Goal: Obtain resource: Download file/media

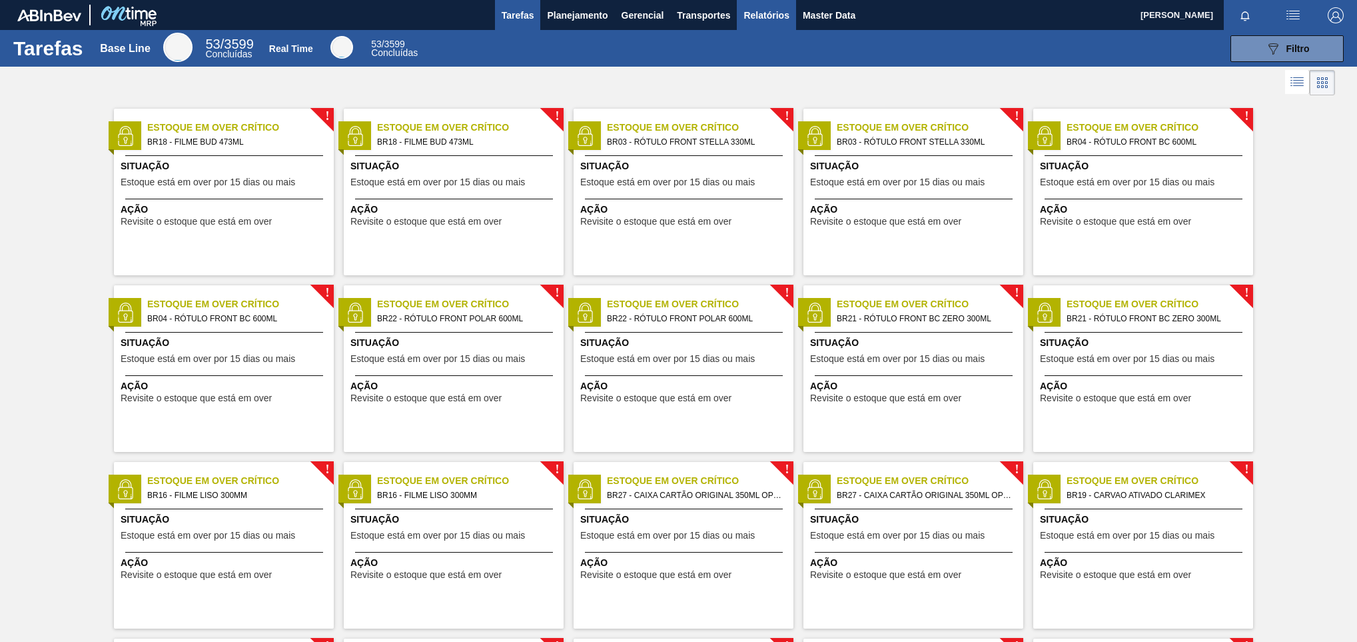
click at [752, 10] on span "Relatórios" at bounding box center [765, 15] width 45 height 16
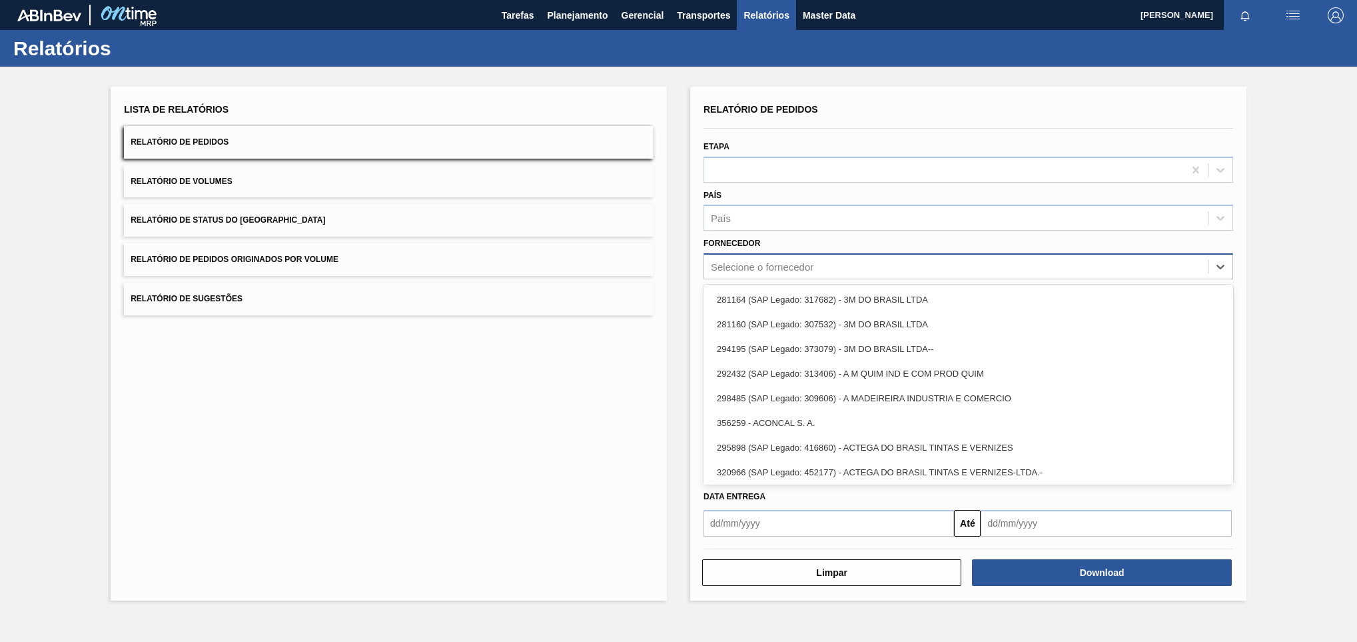
click at [791, 268] on div "Selecione o fornecedor" at bounding box center [762, 266] width 103 height 11
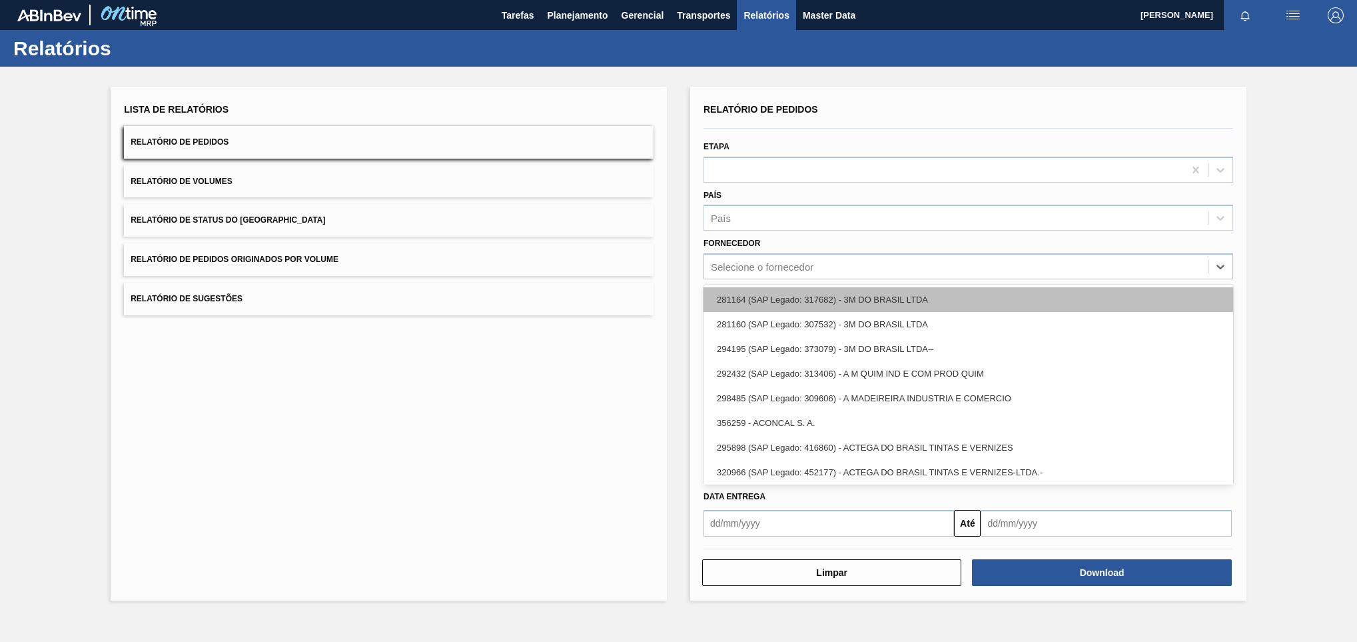
paste input "295201"
type input "295201"
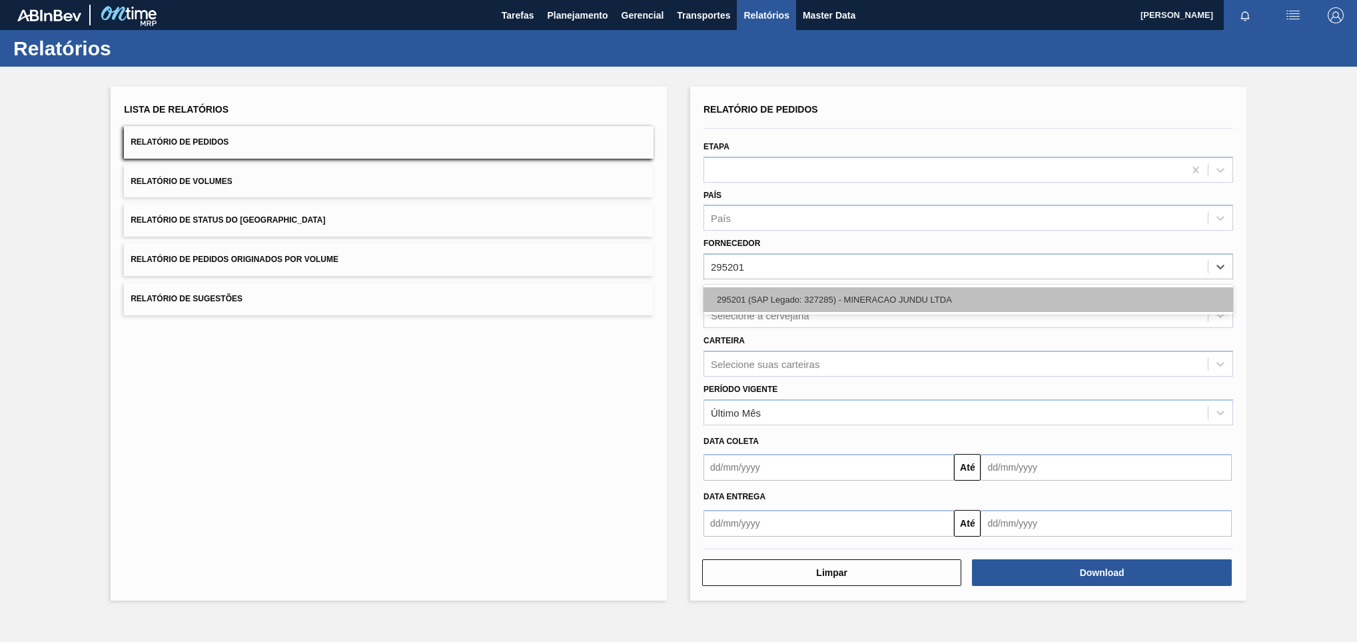
click at [856, 308] on div "295201 (SAP Legado: 327285) - MINERACAO JUNDU LTDA" at bounding box center [968, 299] width 530 height 25
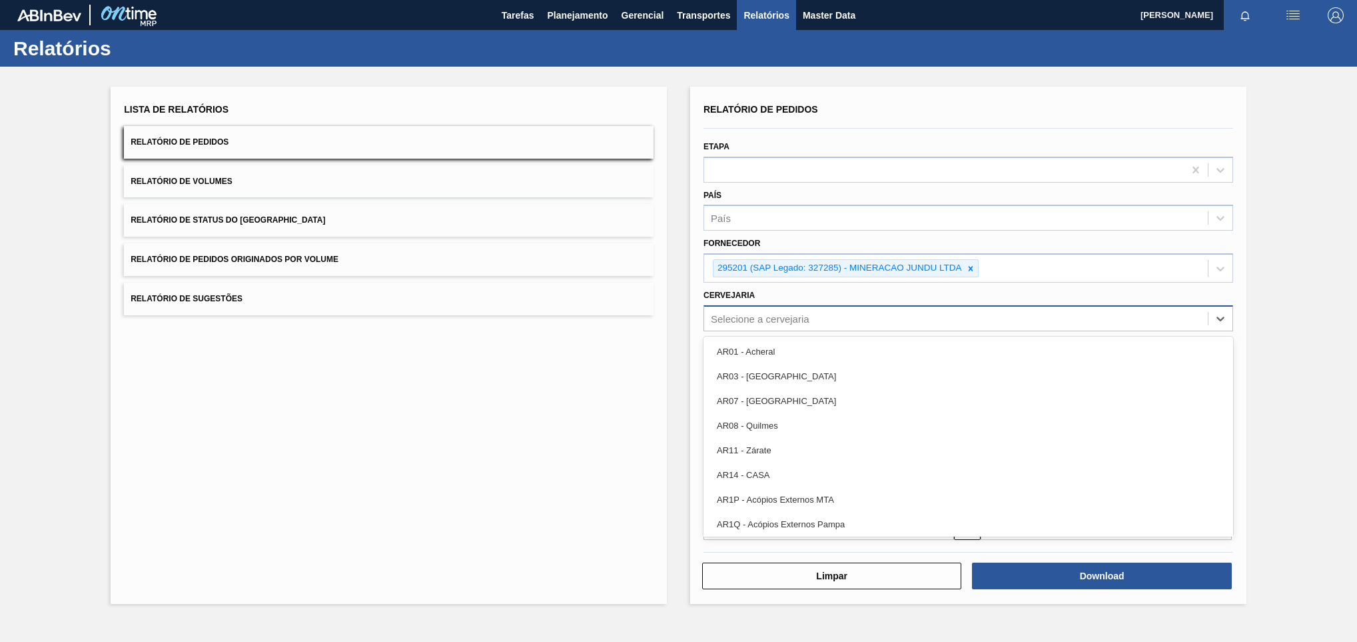
click at [722, 314] on div "Selecione a cervejaria" at bounding box center [760, 317] width 99 height 11
paste input "BRV3"
type input "BRV3"
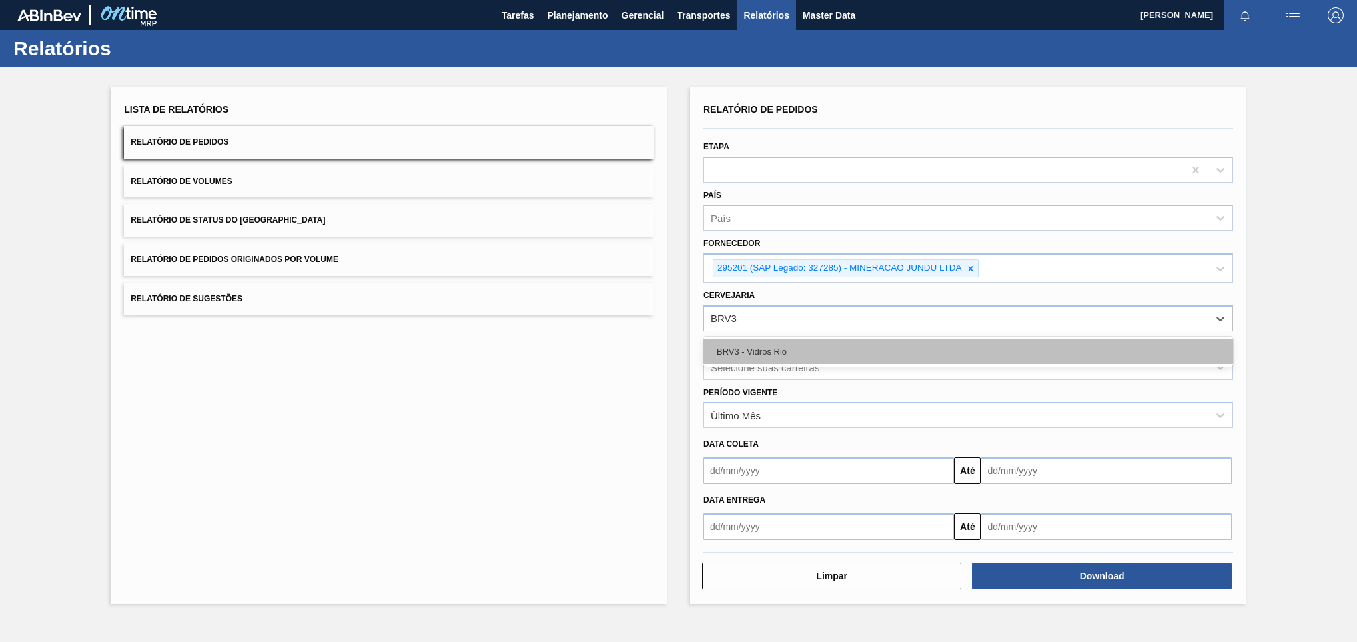
click at [821, 356] on div "BRV3 - Vidros Rio" at bounding box center [968, 351] width 530 height 25
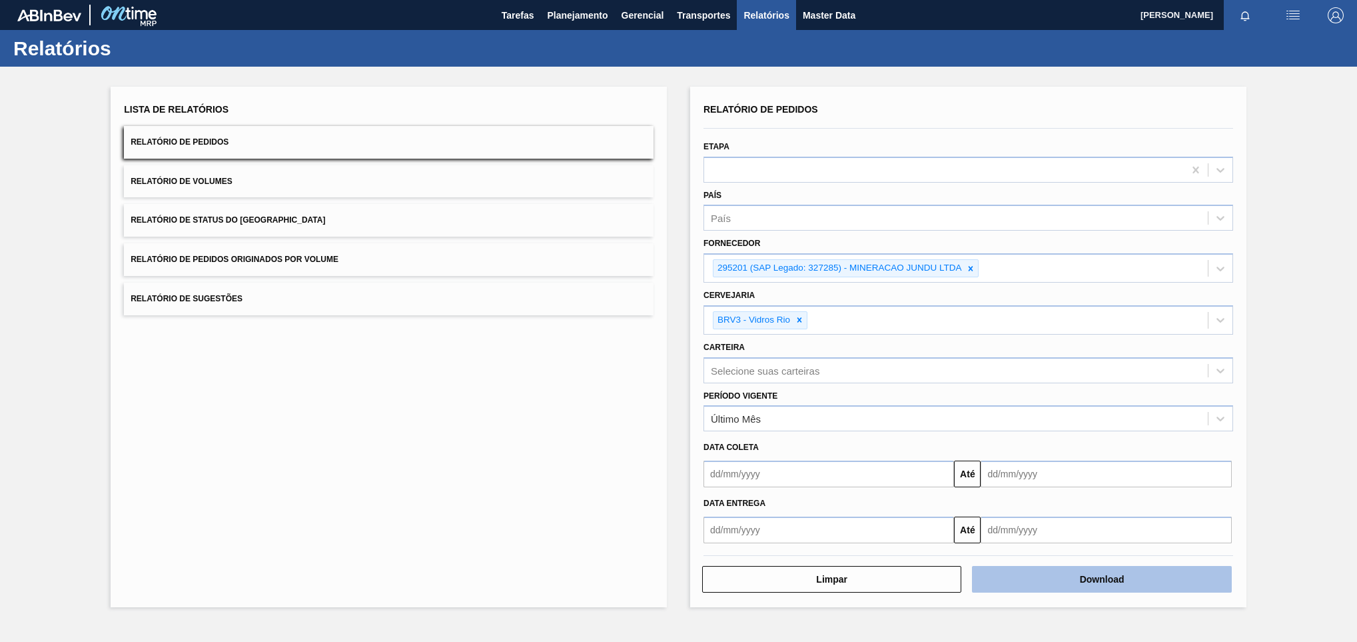
click at [1031, 582] on button "Download" at bounding box center [1101, 579] width 259 height 27
click at [969, 270] on icon at bounding box center [970, 268] width 9 height 9
paste input "294687"
type input "294687"
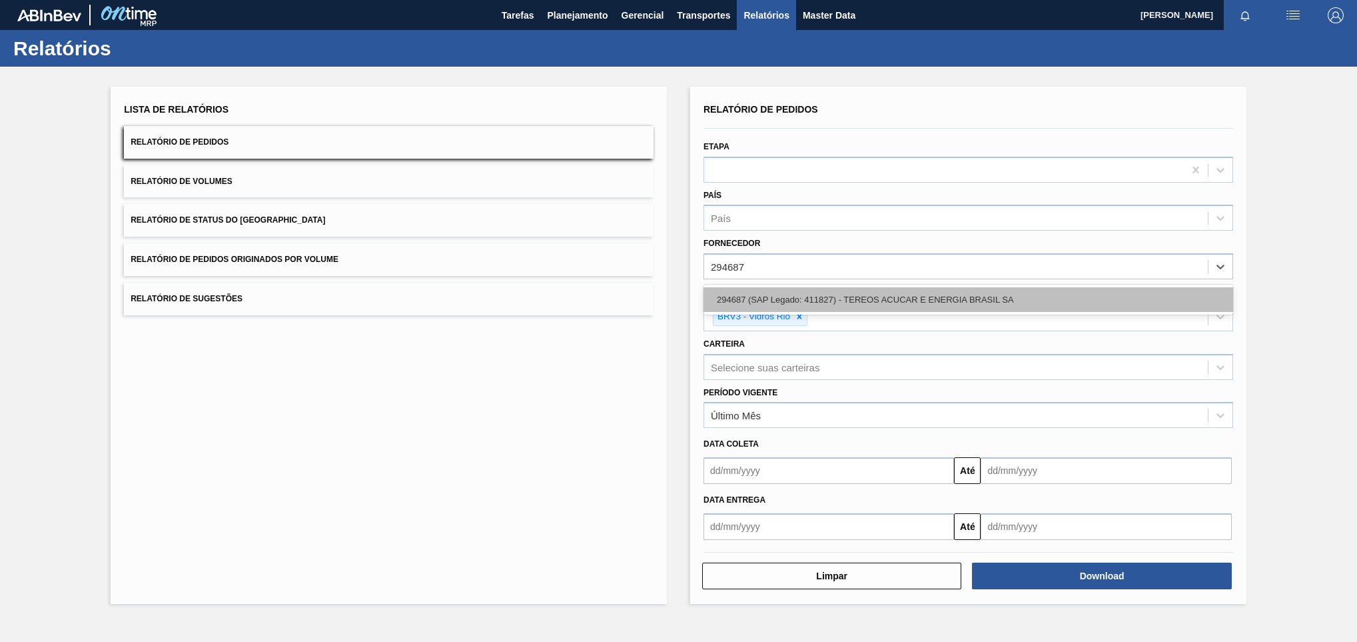
click at [805, 296] on div "294687 (SAP Legado: 411827) - TEREOS ACUCAR E ENERGIA BRASIL SA" at bounding box center [968, 299] width 530 height 25
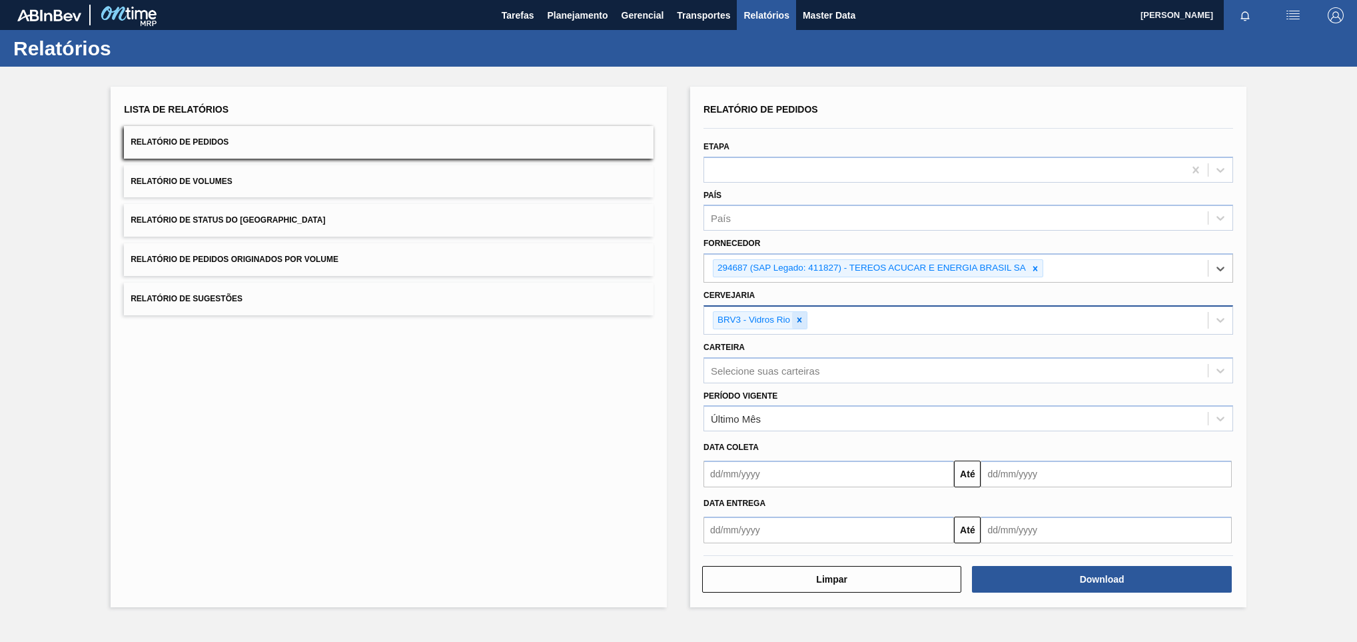
click at [805, 316] on div at bounding box center [799, 320] width 15 height 17
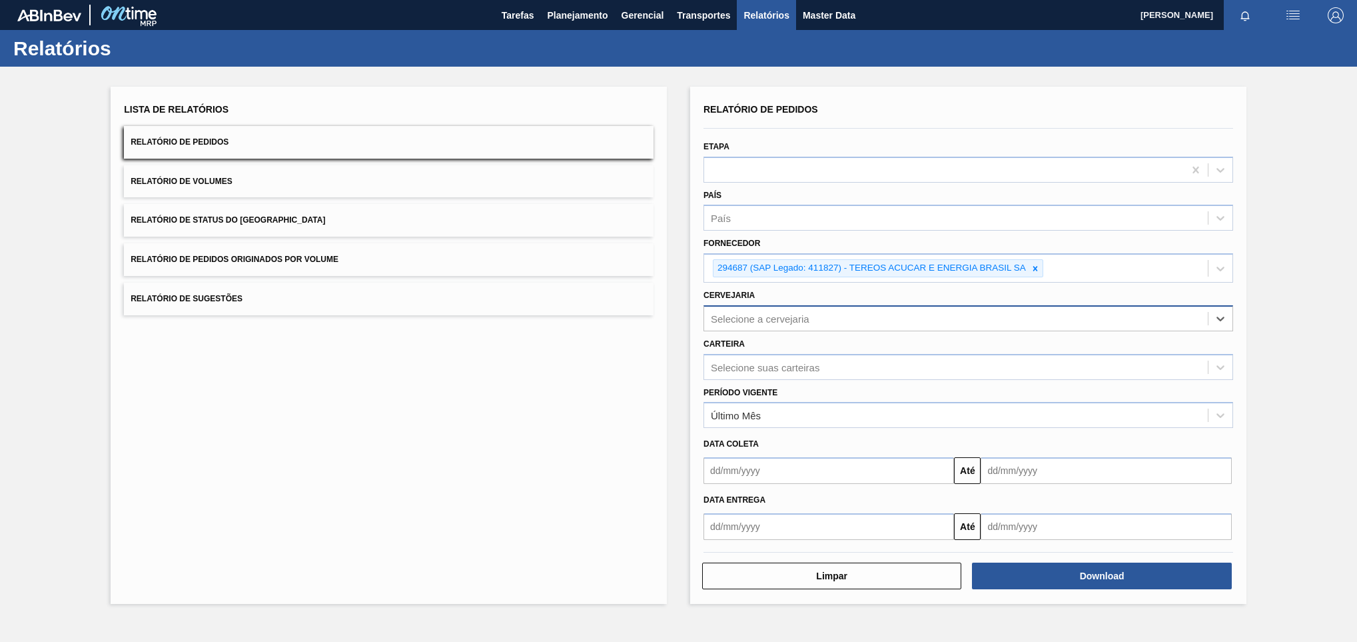
paste input "BR22"
type input "BR22"
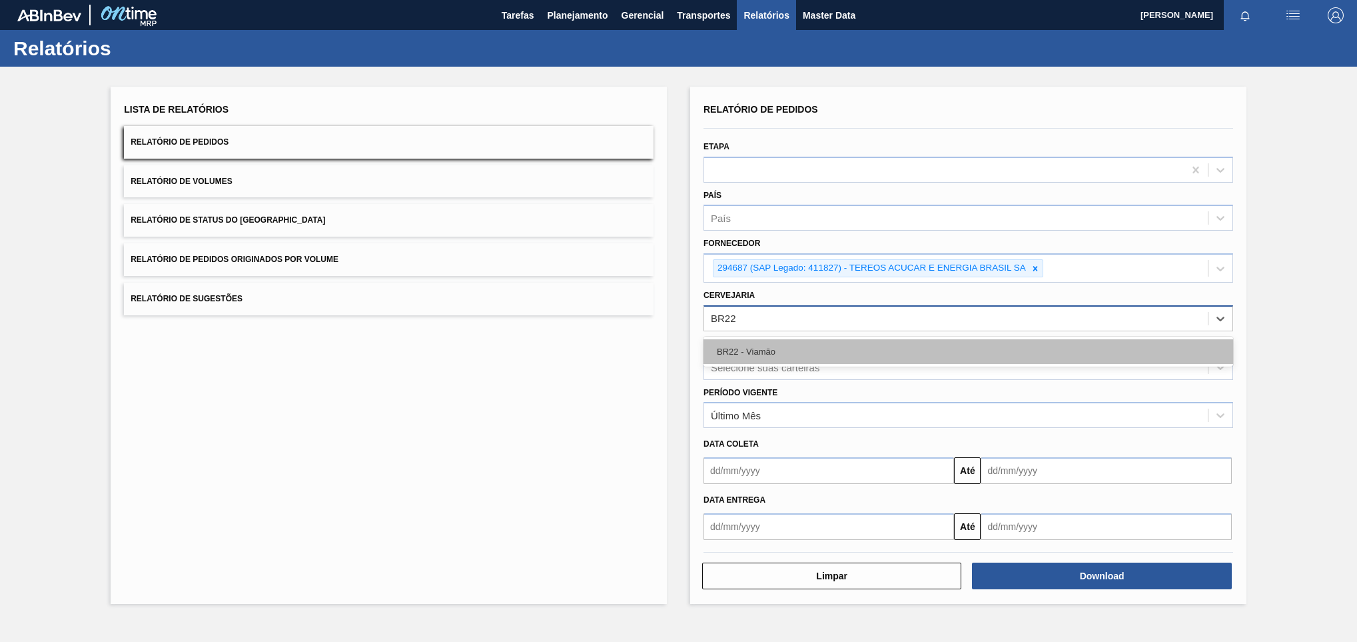
click at [803, 350] on div "BR22 - Viamão" at bounding box center [968, 351] width 530 height 25
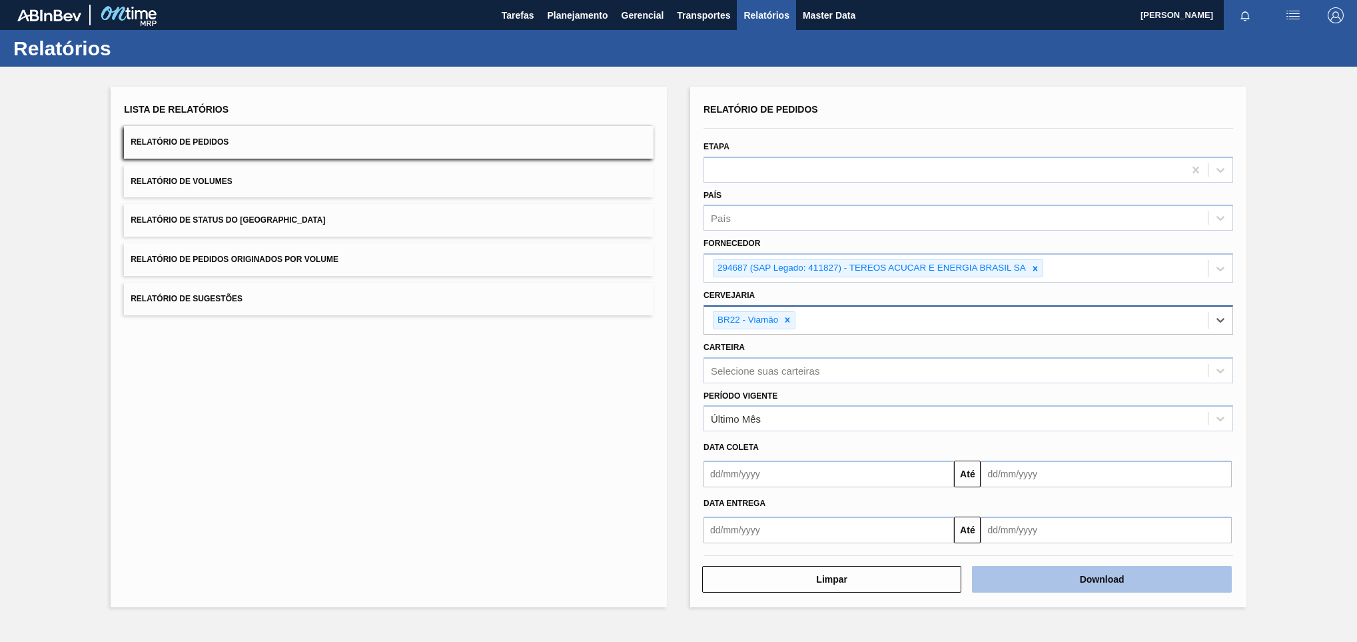
click at [1026, 588] on button "Download" at bounding box center [1101, 579] width 259 height 27
click at [1043, 262] on div "294687 (SAP Legado: 411827) - TEREOS ACUCAR E ENERGIA BRASIL SA" at bounding box center [878, 268] width 330 height 18
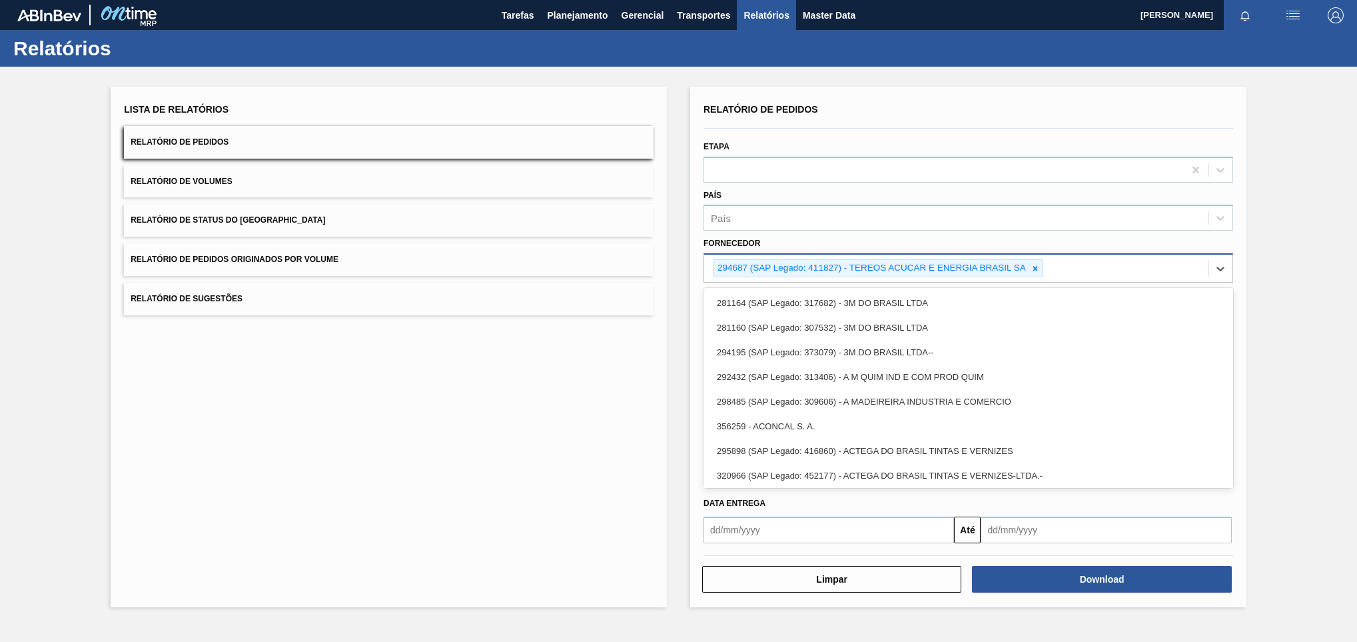
paste input "294687"
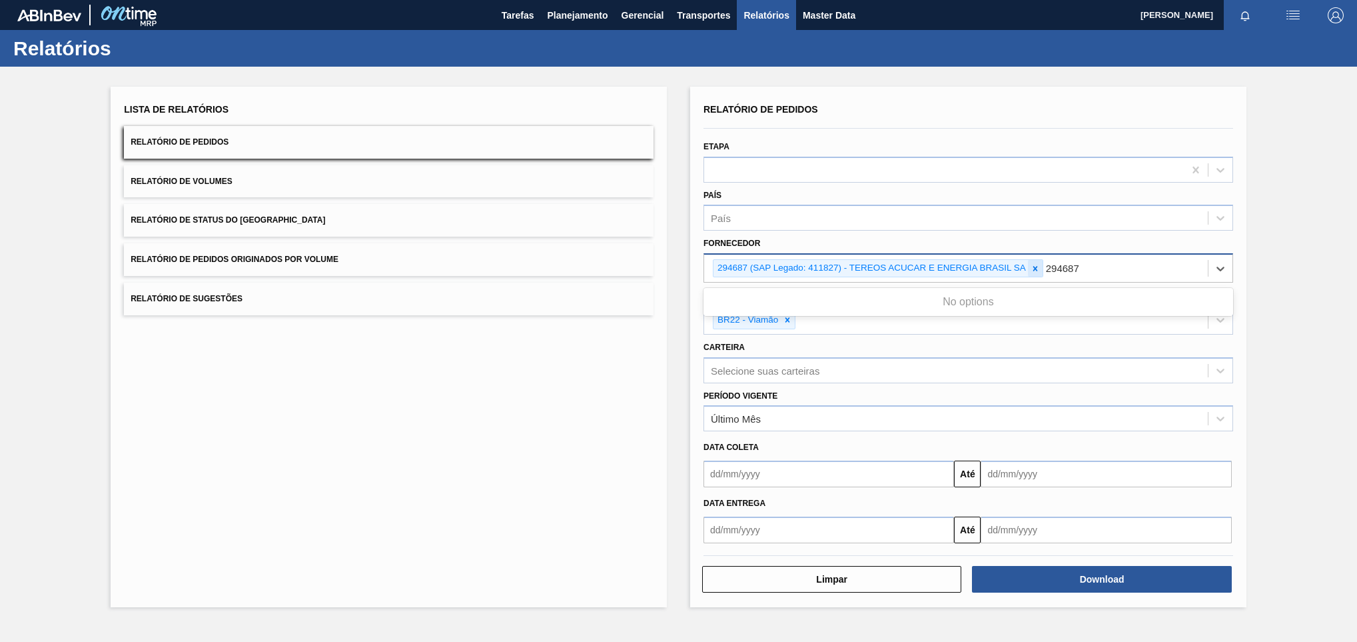
click at [1031, 264] on icon at bounding box center [1035, 268] width 9 height 9
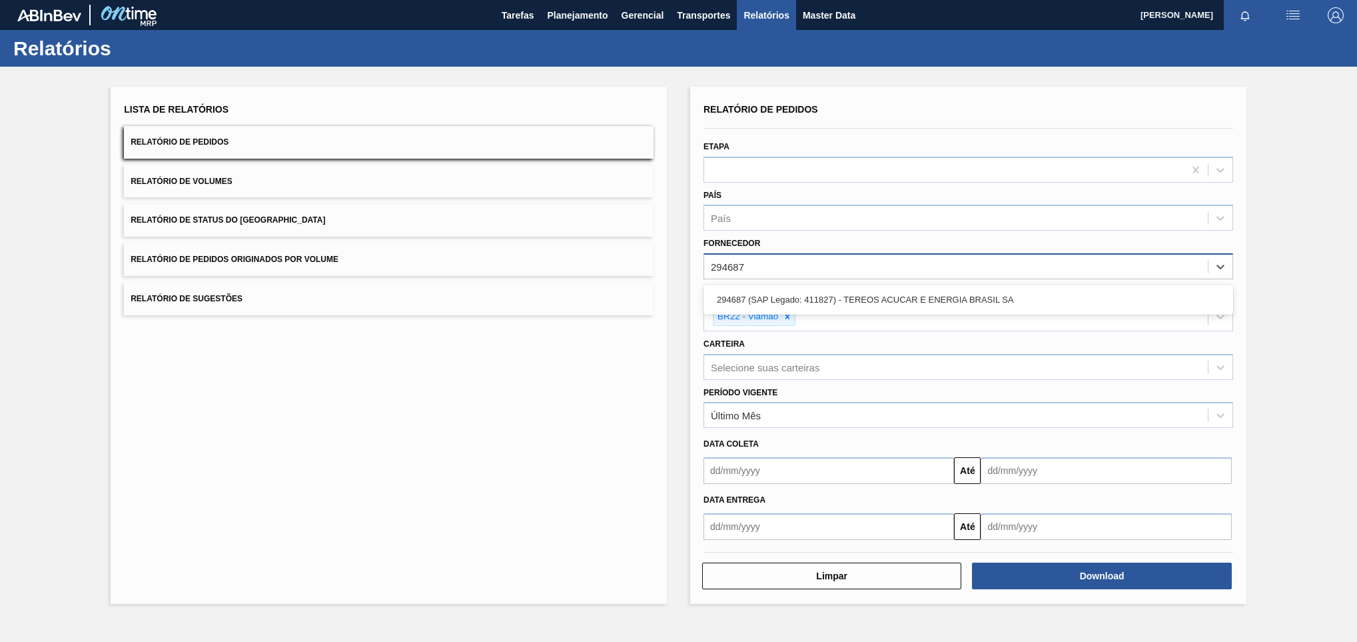
paste input "294687"
type input "294687294687"
drag, startPoint x: 804, startPoint y: 272, endPoint x: 624, endPoint y: 272, distance: 179.9
click at [624, 272] on div "Lista de Relatórios Relatório de Pedidos Relatório de Volumes Relatório de Stat…" at bounding box center [678, 344] width 1357 height 554
paste input "294687"
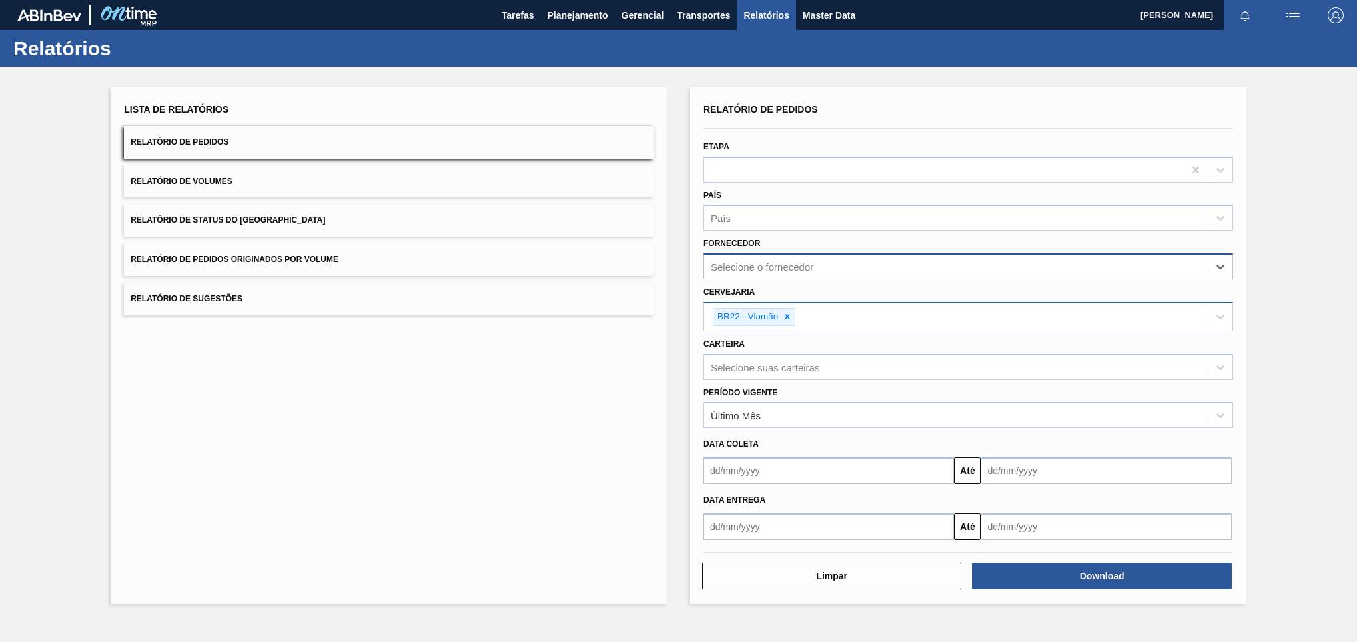
type input "294687"
click at [784, 296] on div "294687 (SAP Legado: 411827) - TEREOS ACUCAR E ENERGIA BRASIL SA" at bounding box center [968, 299] width 530 height 25
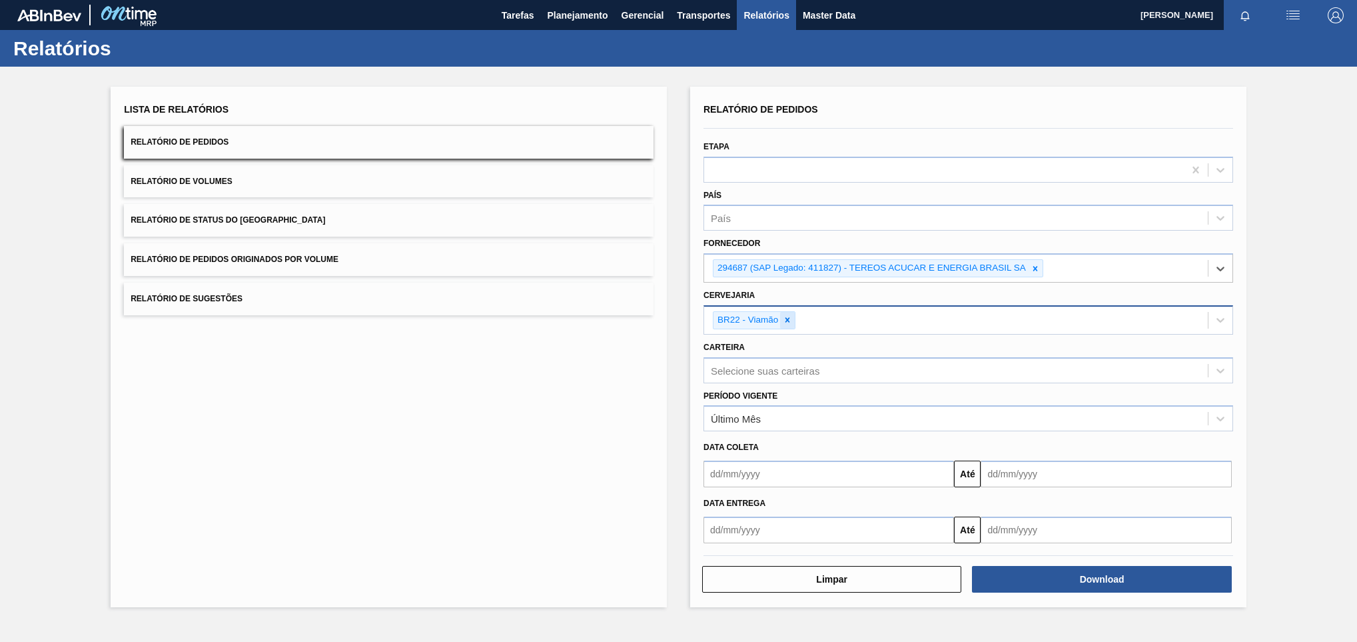
click at [789, 314] on div at bounding box center [787, 320] width 15 height 17
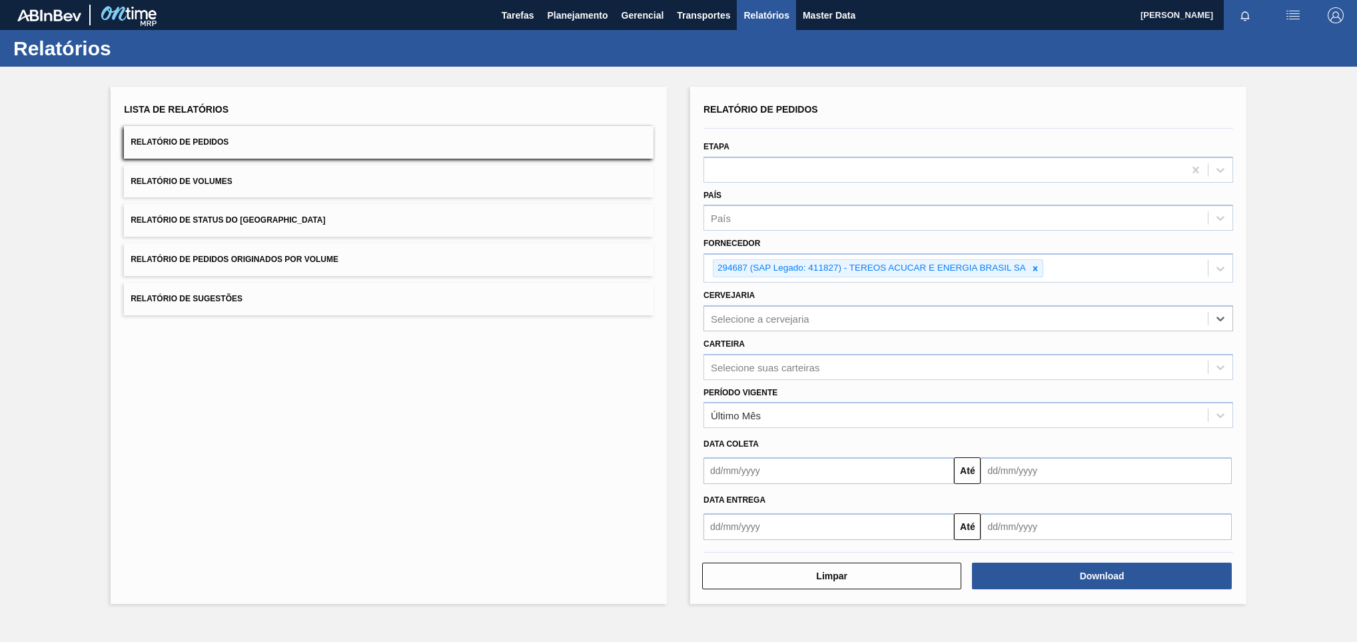
drag, startPoint x: 735, startPoint y: 314, endPoint x: 742, endPoint y: 334, distance: 21.1
click at [735, 314] on div "Selecione a cervejaria" at bounding box center [760, 317] width 99 height 11
paste input "BR22"
type input "BR22"
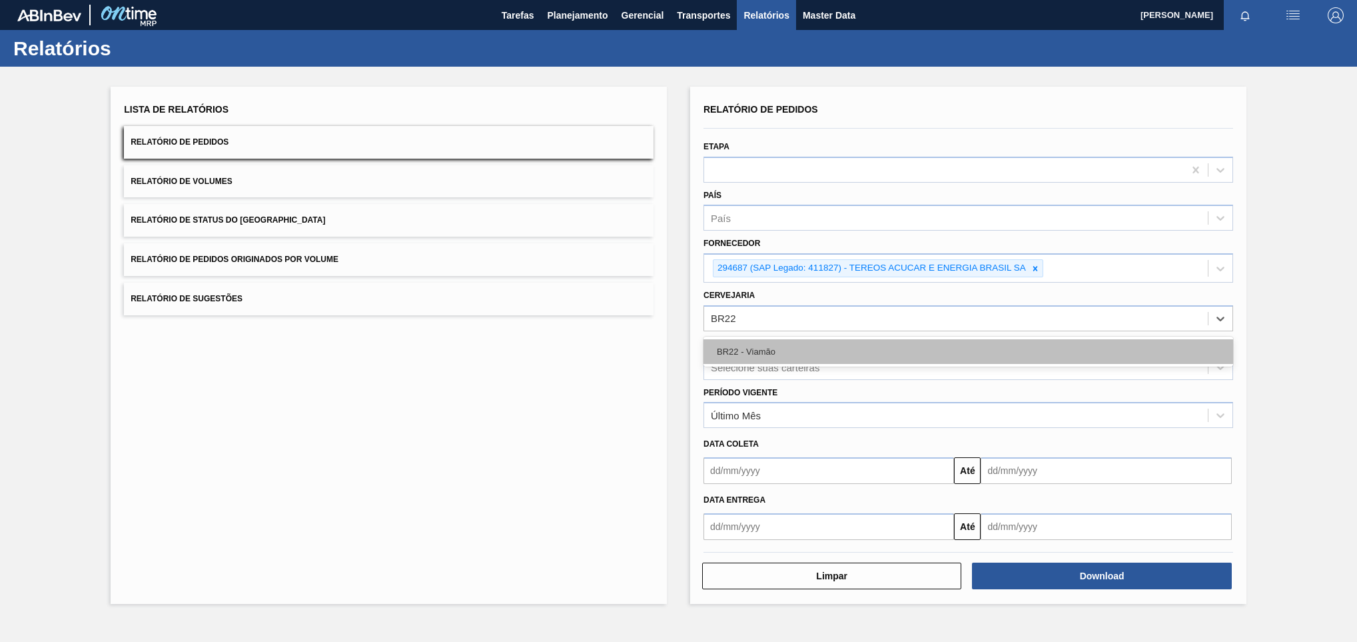
click at [808, 354] on div "BR22 - Viamão" at bounding box center [968, 351] width 530 height 25
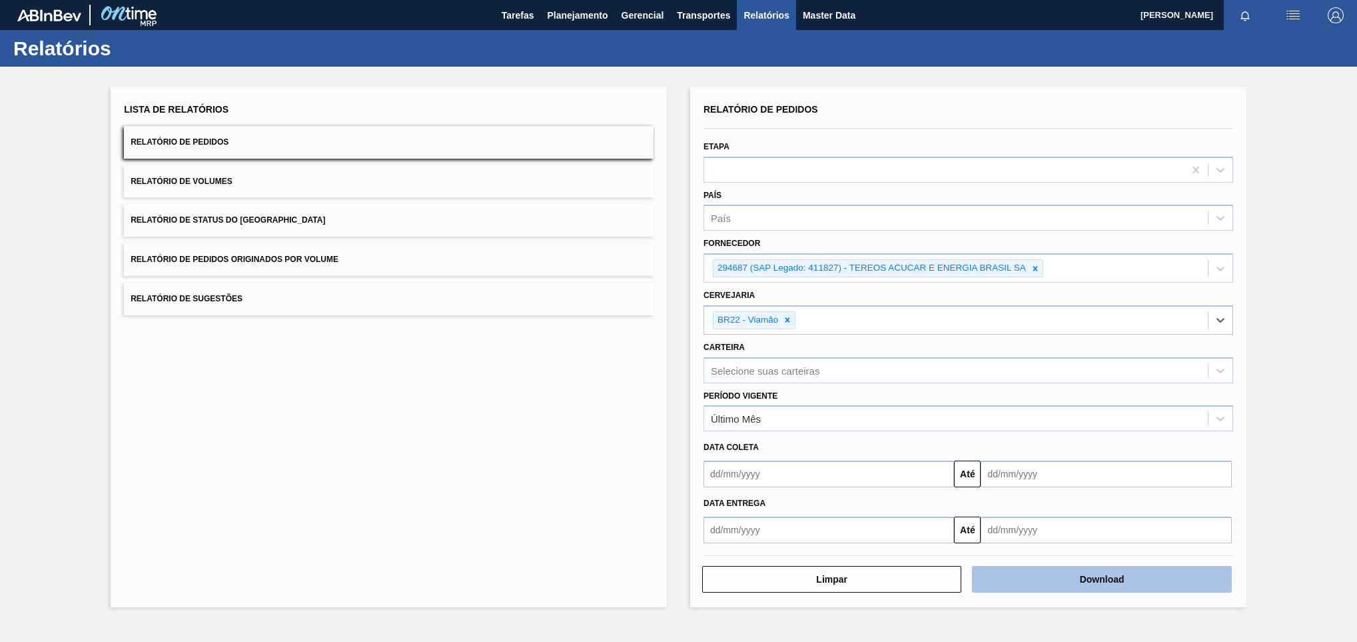
click at [1078, 574] on button "Download" at bounding box center [1101, 579] width 259 height 27
